Goal: Information Seeking & Learning: Learn about a topic

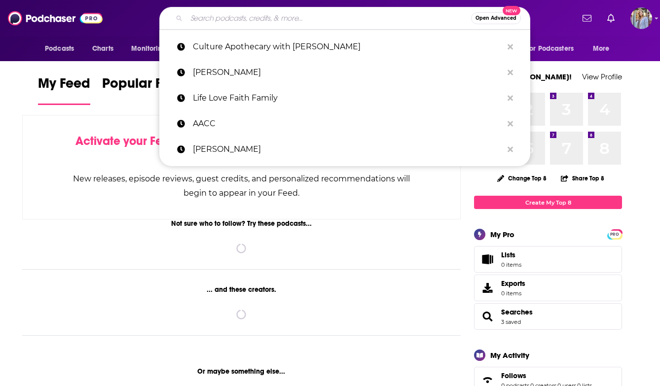
click at [204, 23] on input "Search podcasts, credits, & more..." at bounding box center [328, 18] width 285 height 16
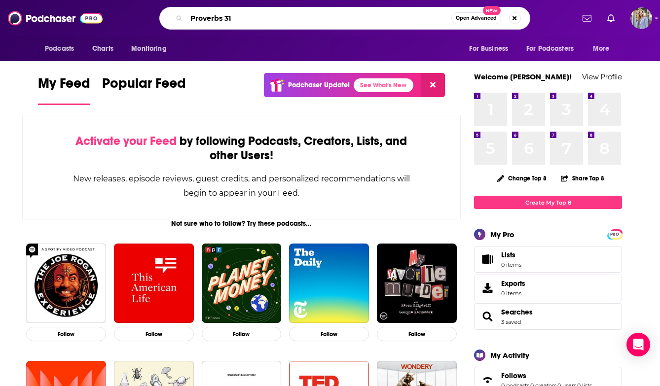
type input "Proverbs 31"
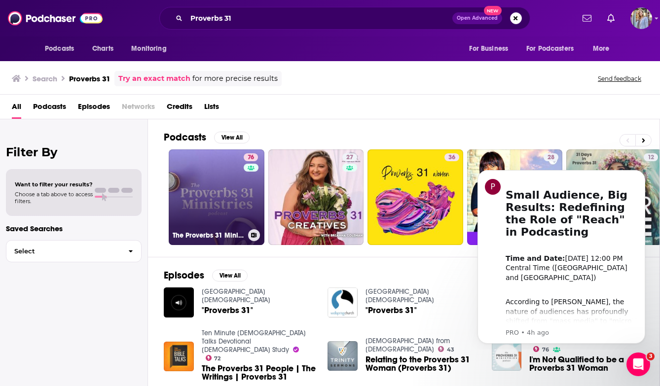
click at [218, 197] on link "76 The Proverbs 31 Ministries Podcast" at bounding box center [217, 197] width 96 height 96
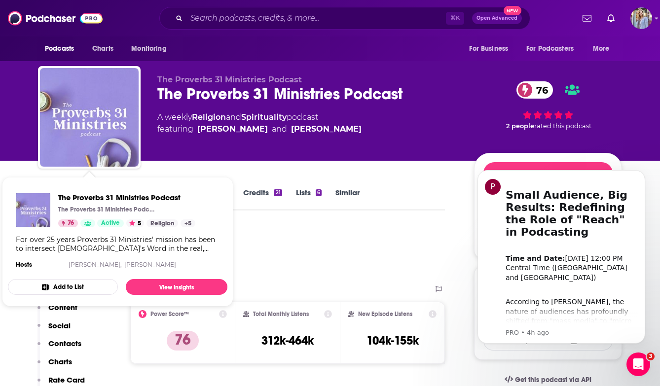
click at [110, 357] on div "Reach & Audience Content Social Contacts Charts Rate Card Sponsors Details Simi…" at bounding box center [75, 366] width 77 height 163
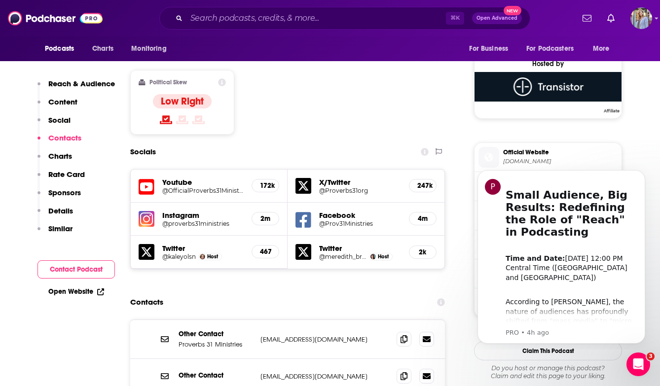
scroll to position [765, 0]
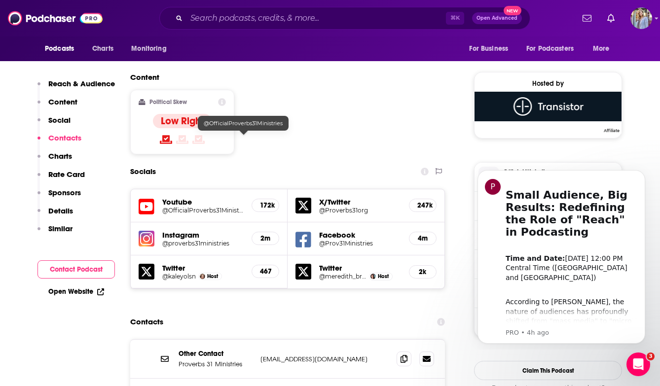
click at [203, 207] on h5 "@OfficialProverbs31Ministries" at bounding box center [202, 210] width 81 height 7
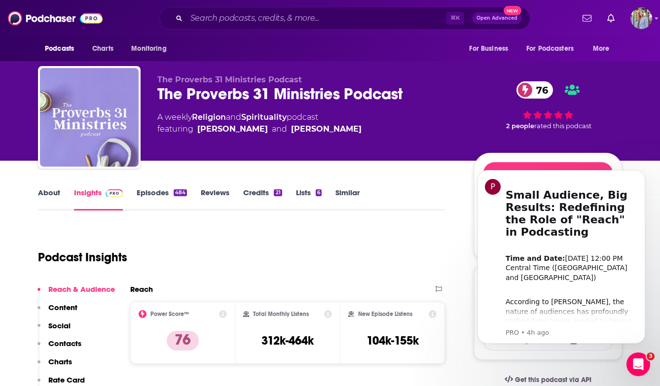
scroll to position [0, 0]
